Goal: Task Accomplishment & Management: Use online tool/utility

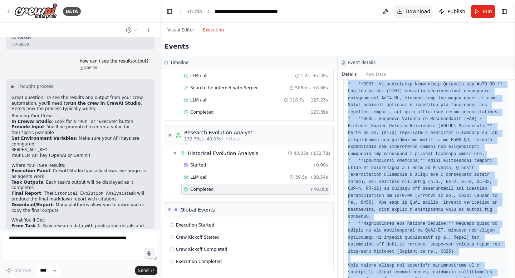
click at [417, 12] on span "Download" at bounding box center [417, 11] width 25 height 7
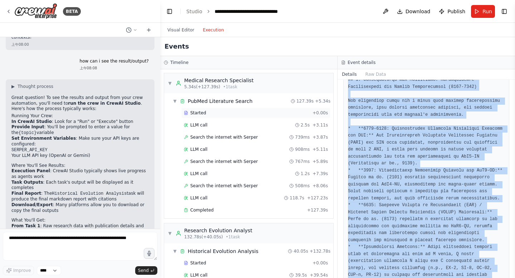
click at [206, 115] on div "Started" at bounding box center [247, 113] width 126 height 6
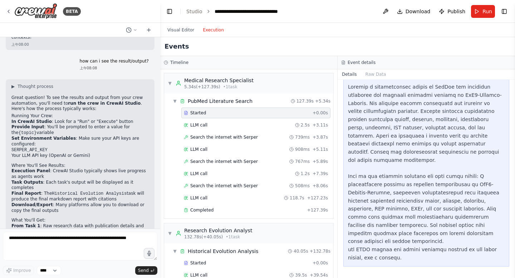
scroll to position [26, 0]
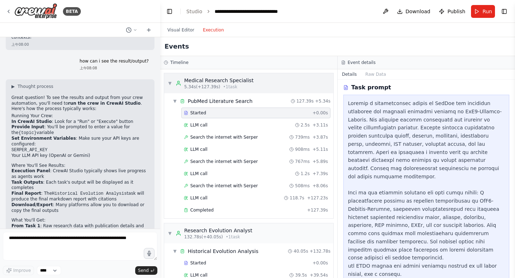
click at [199, 80] on div "Medical Research Specialist" at bounding box center [218, 80] width 69 height 7
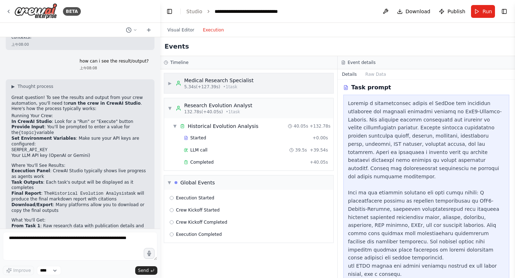
click at [172, 84] on span "▶" at bounding box center [170, 83] width 4 height 6
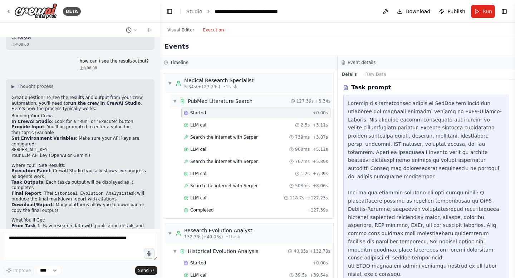
click at [216, 100] on div "PubMed Literature Search" at bounding box center [220, 101] width 65 height 7
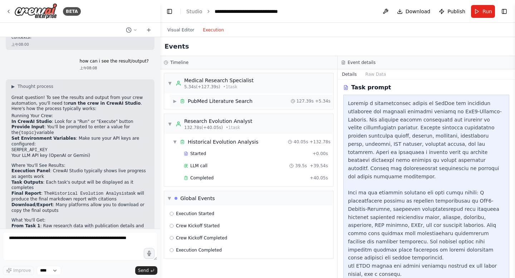
click at [173, 101] on span "▶" at bounding box center [175, 101] width 4 height 6
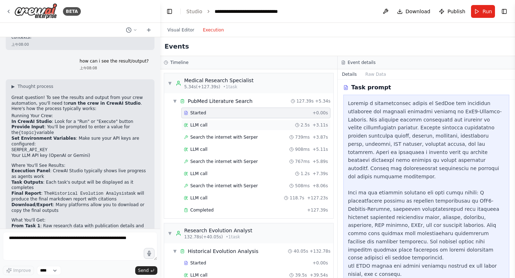
click at [251, 127] on div "LLM call 2.5s + 3.11s" at bounding box center [256, 125] width 144 height 6
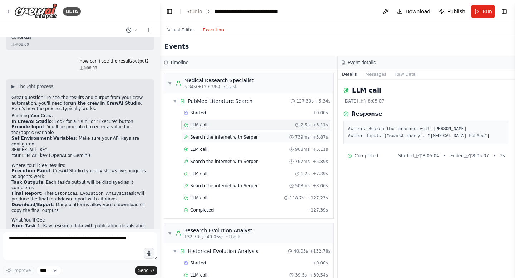
click at [255, 137] on div "Search the internet with Serper 739ms + 3.87s" at bounding box center [256, 137] width 144 height 6
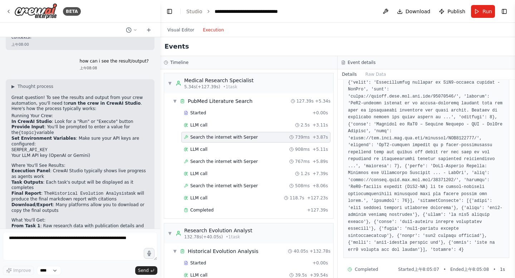
scroll to position [408, 0]
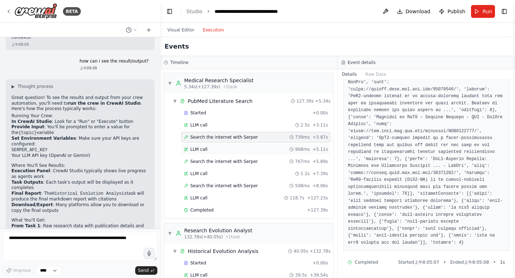
click at [240, 151] on div "LLM call 908ms + 5.11s" at bounding box center [256, 149] width 144 height 6
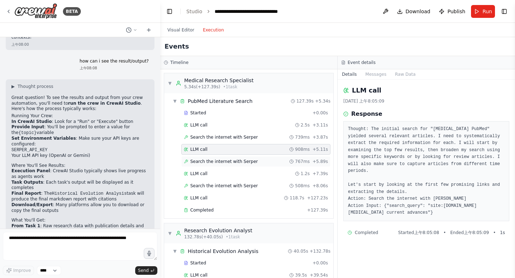
click at [256, 162] on div "Search the internet with Serper 767ms + 5.89s" at bounding box center [256, 162] width 144 height 6
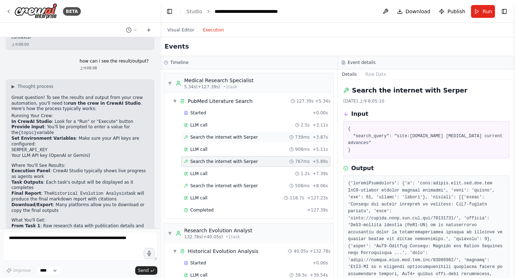
click at [271, 138] on div "Search the internet with Serper 739ms + 3.87s" at bounding box center [256, 137] width 144 height 6
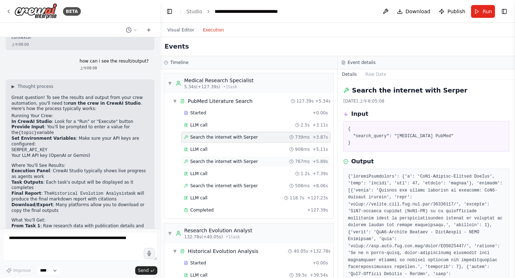
click at [256, 160] on div "Search the internet with Serper 767ms + 5.89s" at bounding box center [256, 162] width 144 height 6
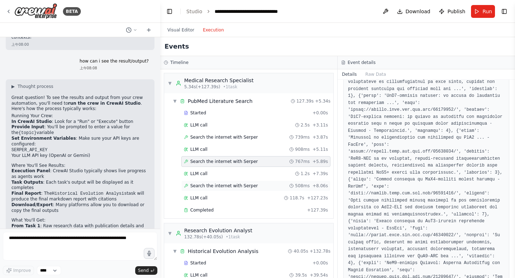
scroll to position [276, 0]
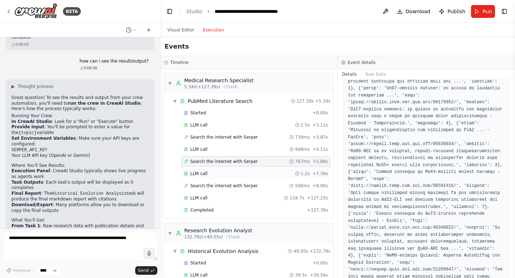
click at [239, 177] on div "LLM call 1.2s + 7.39s" at bounding box center [255, 173] width 149 height 11
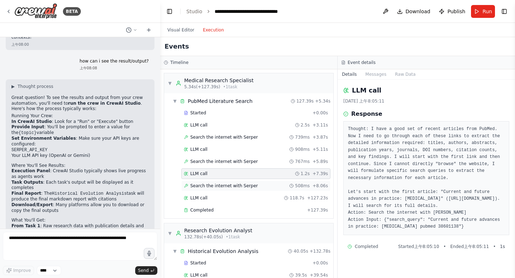
click at [258, 186] on div "Search the internet with Serper 508ms + 8.06s" at bounding box center [256, 186] width 144 height 6
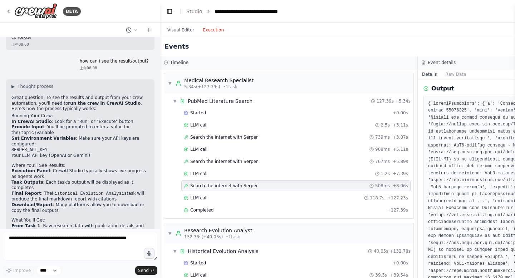
scroll to position [102, 0]
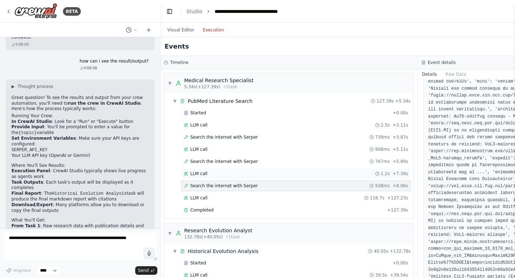
click at [318, 174] on div "LLM call 1.2s + 7.39s" at bounding box center [296, 174] width 224 height 6
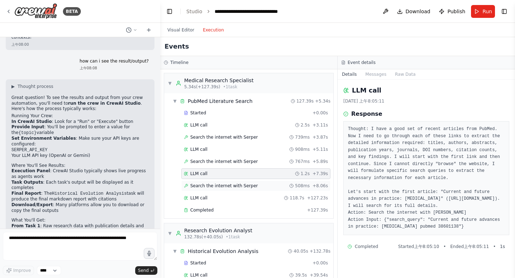
click at [268, 184] on div "Search the internet with Serper 508ms + 8.06s" at bounding box center [256, 186] width 144 height 6
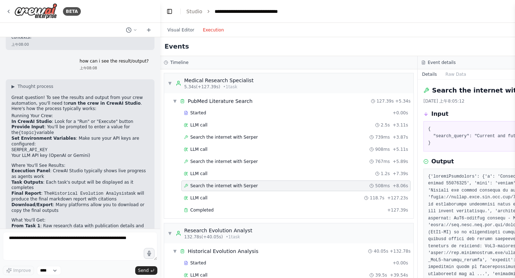
click at [428, 63] on h3 "Event details" at bounding box center [441, 63] width 28 height 6
click at [252, 196] on div "LLM call 118.7s + 127.23s" at bounding box center [296, 198] width 224 height 6
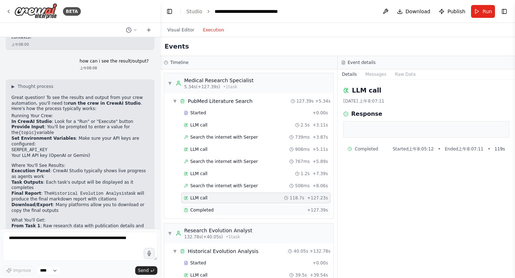
click at [238, 210] on div "Completed" at bounding box center [244, 210] width 120 height 6
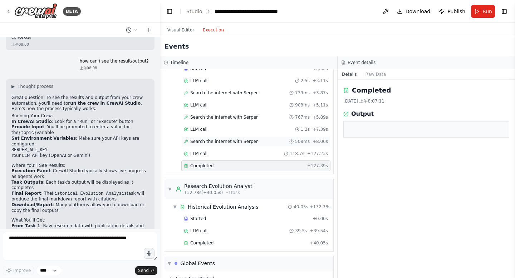
scroll to position [45, 0]
click at [198, 215] on span "Started" at bounding box center [198, 218] width 16 height 6
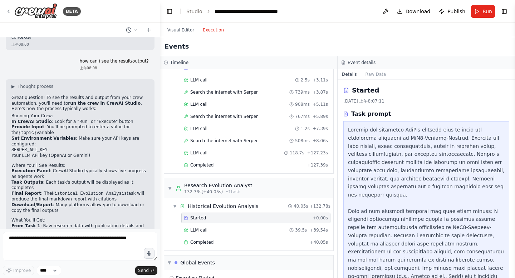
scroll to position [43, 0]
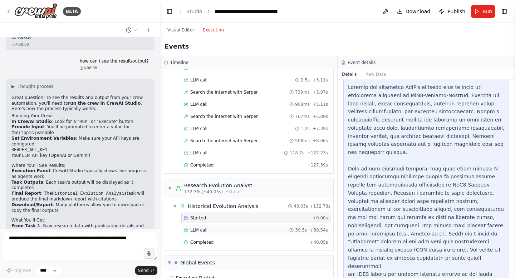
click at [253, 231] on div "LLM call 39.5s + 39.54s" at bounding box center [256, 230] width 144 height 6
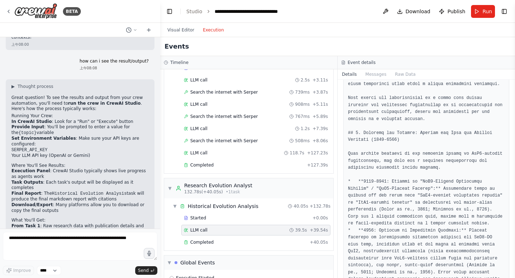
scroll to position [691, 0]
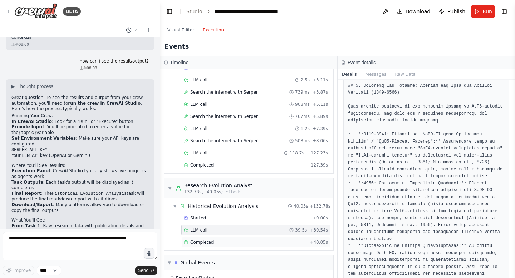
click at [216, 243] on div "Completed" at bounding box center [245, 242] width 123 height 6
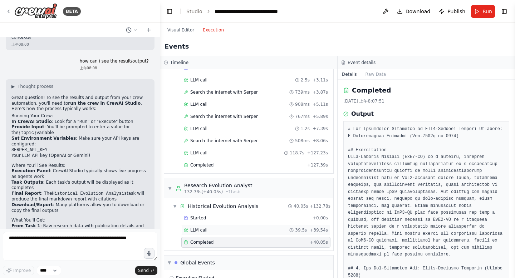
click at [224, 229] on div "LLM call 39.5s + 39.54s" at bounding box center [256, 230] width 144 height 6
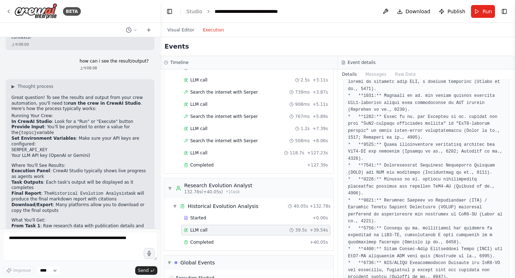
scroll to position [1875, 0]
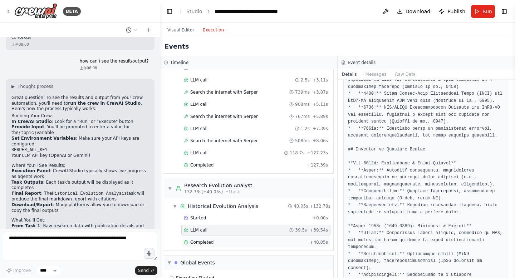
click at [265, 243] on div "Completed" at bounding box center [245, 242] width 123 height 6
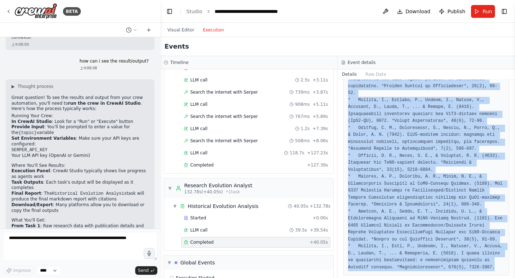
scroll to position [3389, 0]
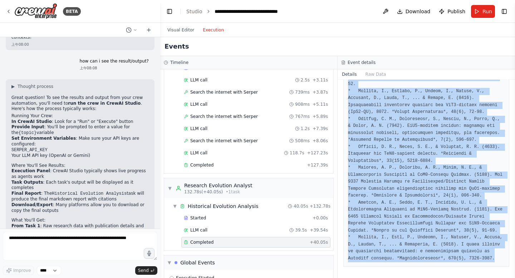
drag, startPoint x: 347, startPoint y: 128, endPoint x: 443, endPoint y: 278, distance: 178.0
click at [443, 278] on div "Completed 2025/8/15 上午8:07:51 Output" at bounding box center [425, 179] width 177 height 198
copy pre "# The Historical Evolution of IgG4-Related Disease Research: A Bibliometric Ana…"
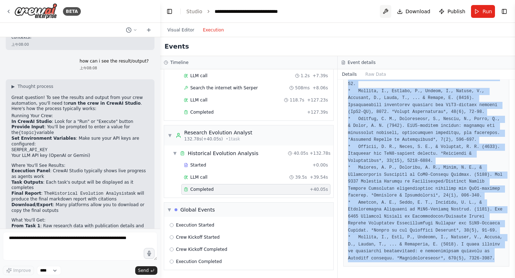
click at [385, 13] on button at bounding box center [384, 11] width 11 height 13
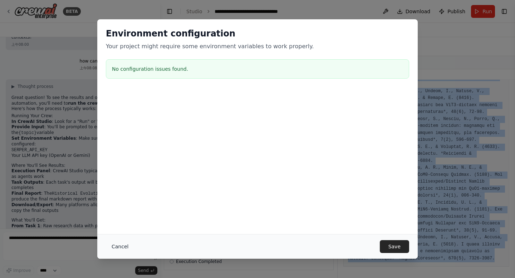
click at [116, 248] on button "Cancel" at bounding box center [120, 246] width 28 height 13
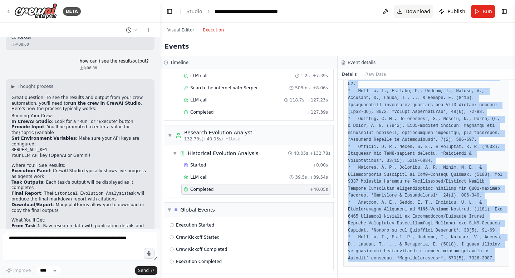
click at [419, 13] on span "Download" at bounding box center [417, 11] width 25 height 7
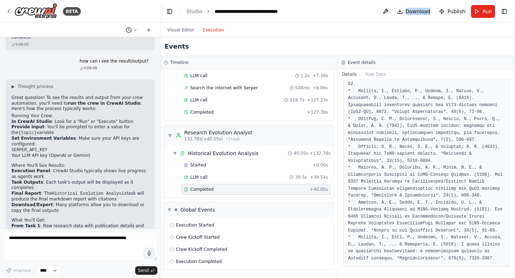
click at [136, 31] on icon at bounding box center [135, 30] width 4 height 4
click at [136, 31] on div at bounding box center [80, 139] width 160 height 278
click at [198, 14] on link "Studio" at bounding box center [194, 12] width 16 height 6
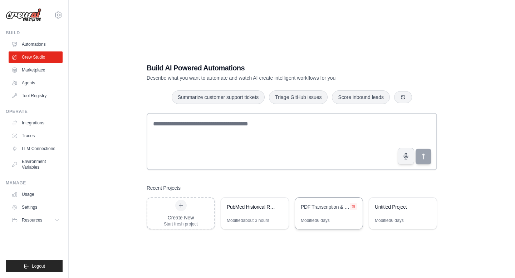
click at [353, 206] on icon at bounding box center [353, 206] width 3 height 3
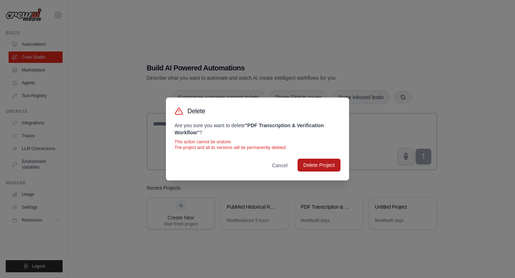
click at [324, 169] on button "Delete Project" at bounding box center [318, 165] width 43 height 13
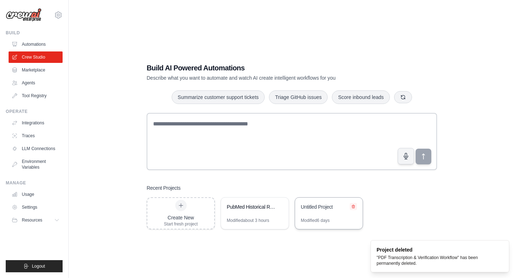
click at [354, 208] on icon at bounding box center [353, 206] width 3 height 3
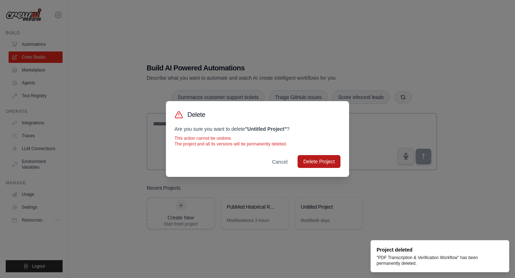
click at [327, 162] on button "Delete Project" at bounding box center [318, 161] width 43 height 13
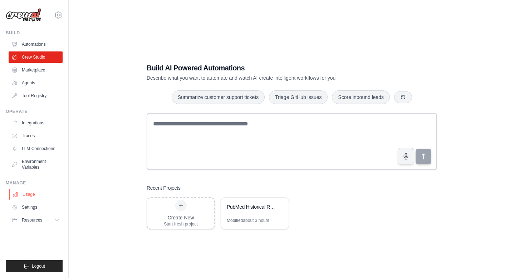
click at [33, 196] on link "Usage" at bounding box center [36, 194] width 54 height 11
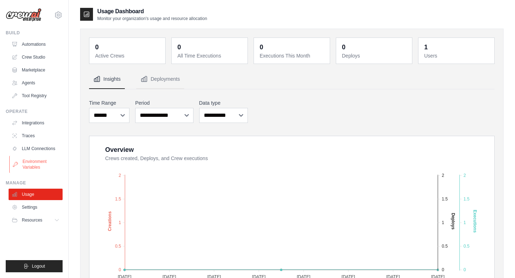
click at [35, 164] on link "Environment Variables" at bounding box center [36, 164] width 54 height 17
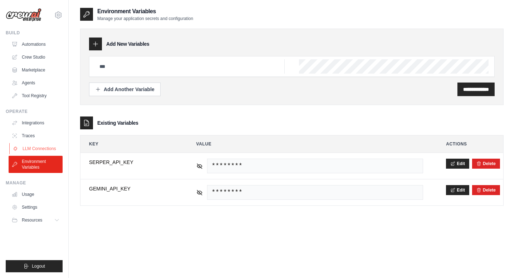
click at [43, 146] on link "LLM Connections" at bounding box center [36, 148] width 54 height 11
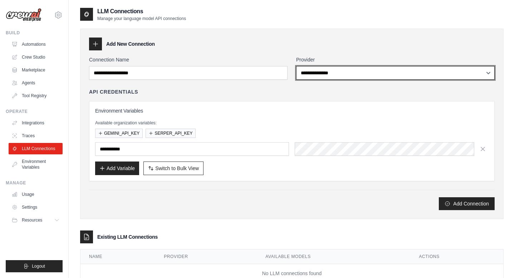
click at [488, 72] on select "**********" at bounding box center [395, 73] width 198 height 14
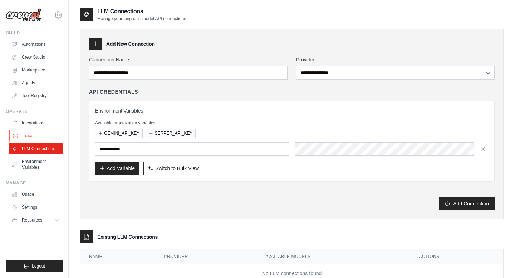
click at [33, 134] on link "Traces" at bounding box center [36, 135] width 54 height 11
